Goal: Task Accomplishment & Management: Use online tool/utility

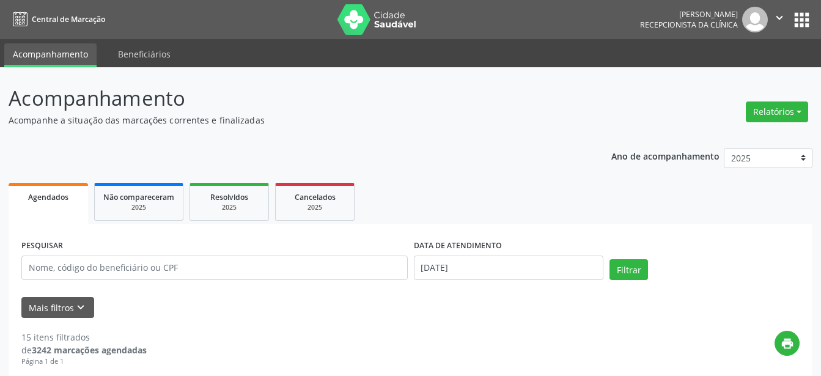
click at [766, 109] on button "Relatórios" at bounding box center [777, 112] width 62 height 21
click at [737, 133] on link "Agendamentos" at bounding box center [746, 138] width 131 height 17
select select "7"
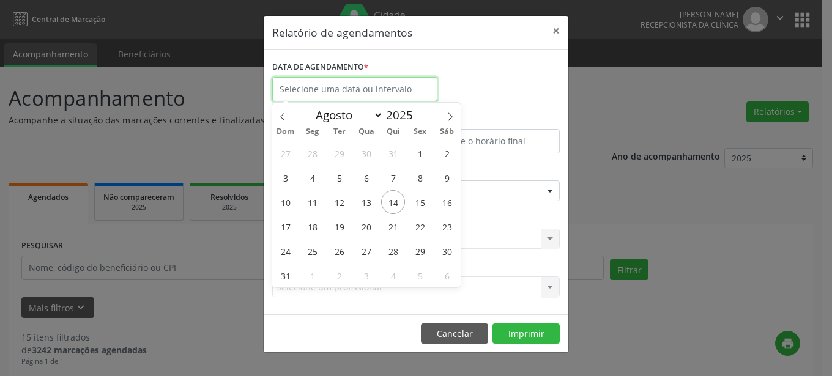
click at [374, 91] on input "text" at bounding box center [354, 89] width 165 height 24
click at [344, 203] on span "12" at bounding box center [339, 202] width 24 height 24
type input "12/08/2025"
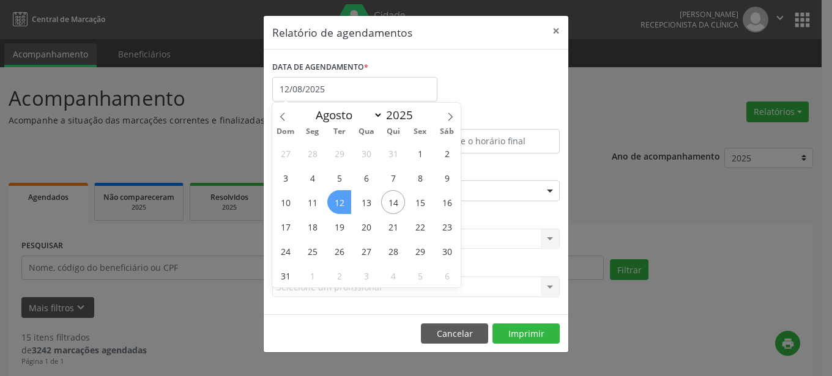
click at [344, 203] on span "12" at bounding box center [339, 202] width 24 height 24
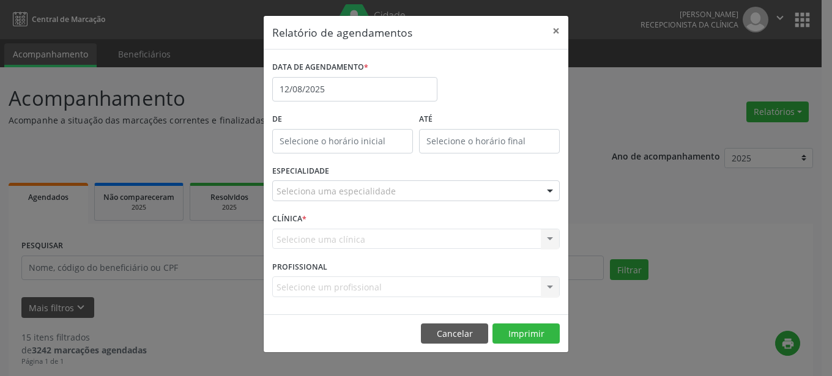
click at [547, 193] on div at bounding box center [550, 191] width 18 height 21
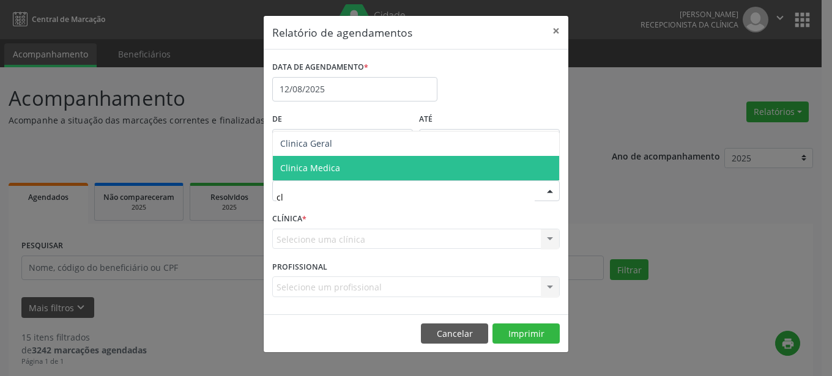
type input "cli"
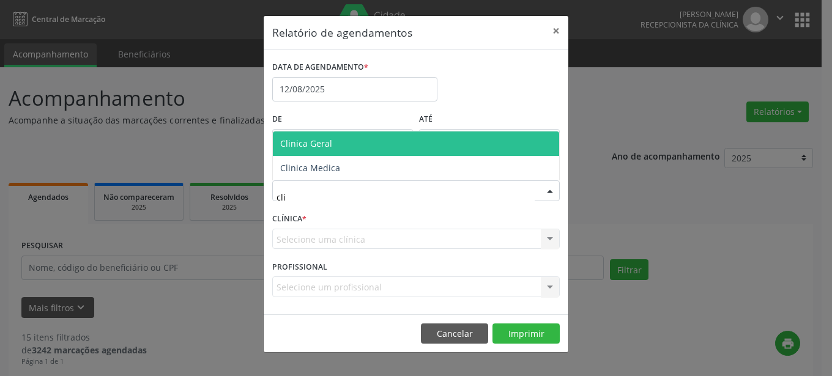
click at [326, 136] on span "Clinica Geral" at bounding box center [416, 143] width 286 height 24
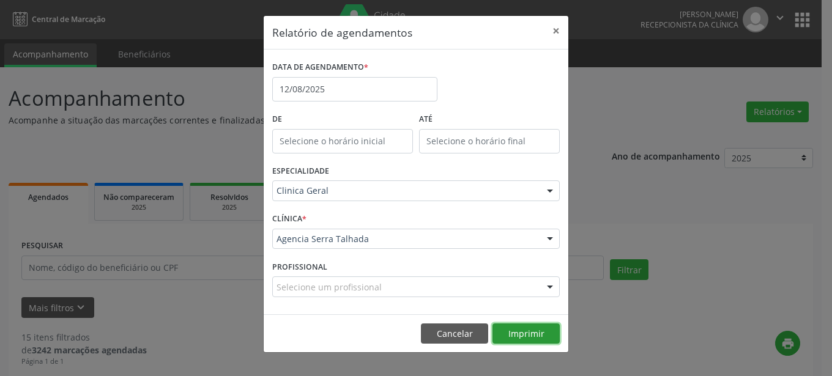
click at [534, 332] on button "Imprimir" at bounding box center [525, 334] width 67 height 21
